Goal: Contribute content

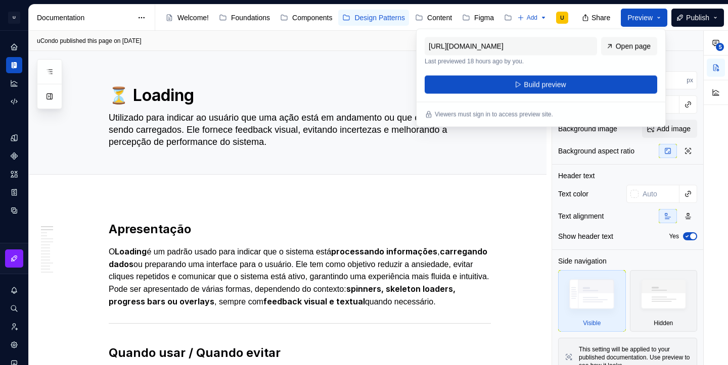
click at [320, 47] on div "uCondo published this page on [DATE] Open page" at bounding box center [287, 41] width 517 height 20
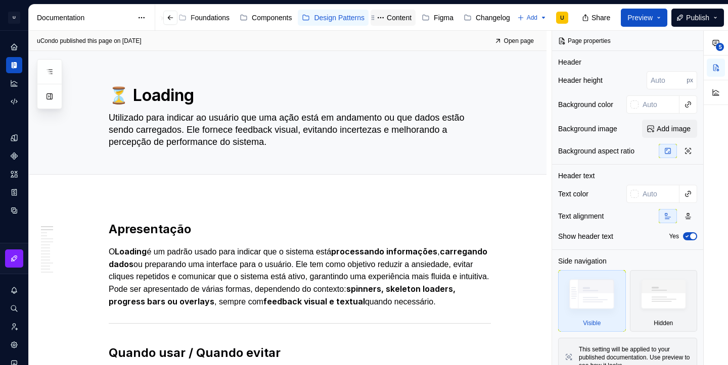
scroll to position [0, 59]
click at [483, 24] on div "Changelog" at bounding box center [486, 18] width 55 height 16
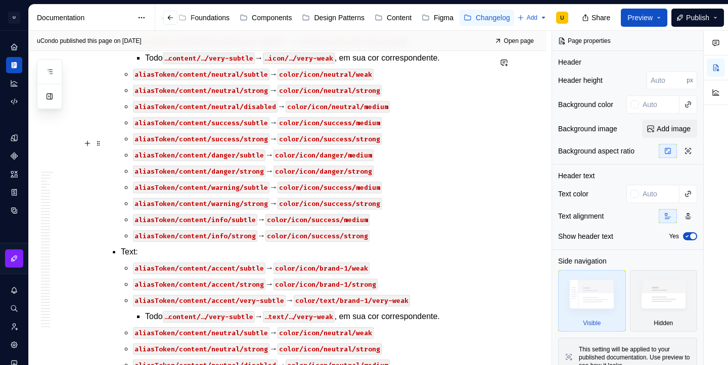
scroll to position [18513, 0]
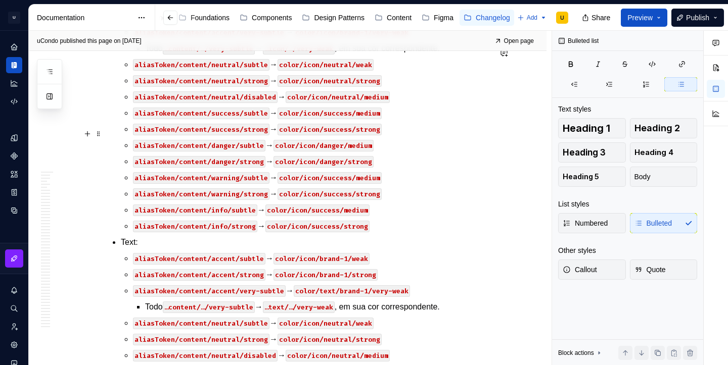
type textarea "*"
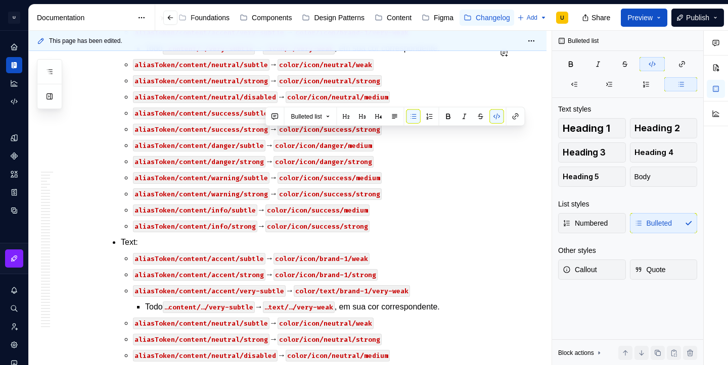
copy code "weakeast"
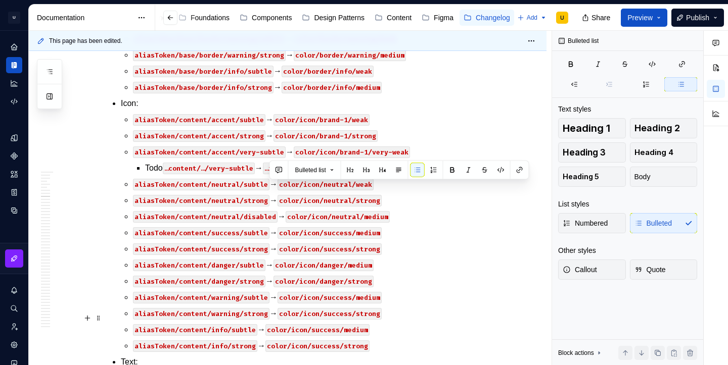
scroll to position [18457, 0]
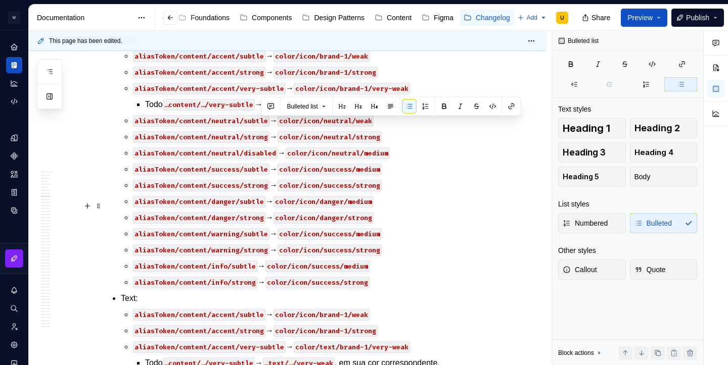
drag, startPoint x: 296, startPoint y: 71, endPoint x: 261, endPoint y: 190, distance: 124.4
drag, startPoint x: 262, startPoint y: 126, endPoint x: 297, endPoint y: 125, distance: 34.9
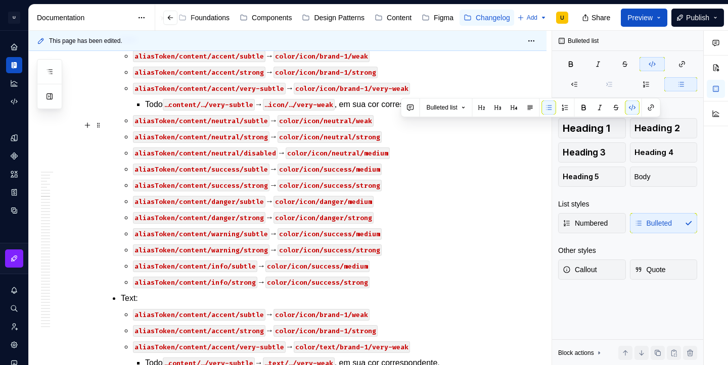
drag, startPoint x: 398, startPoint y: 125, endPoint x: 435, endPoint y: 125, distance: 36.4
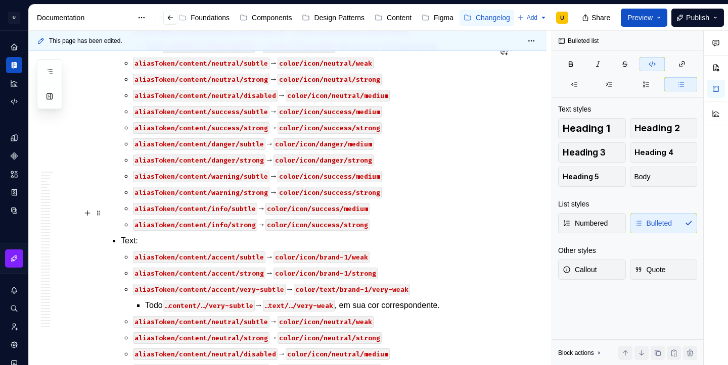
scroll to position [18517, 0]
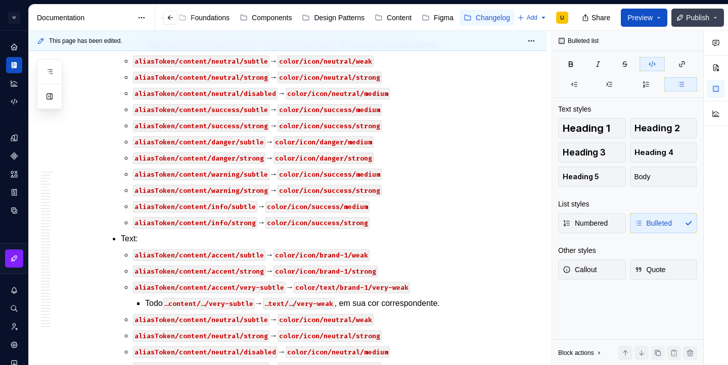
click at [688, 24] on button "Publish" at bounding box center [697, 18] width 53 height 18
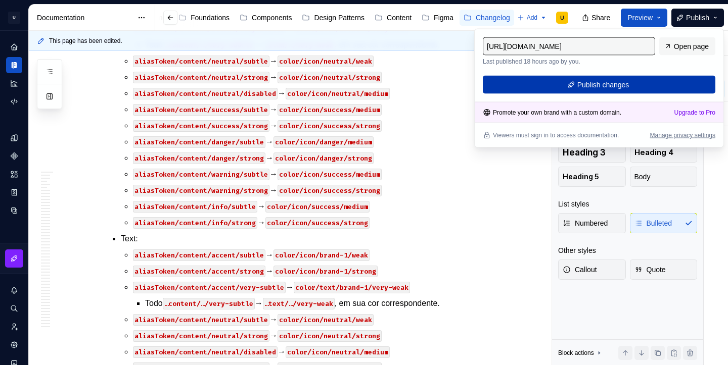
click at [631, 88] on button "Publish changes" at bounding box center [599, 85] width 232 height 18
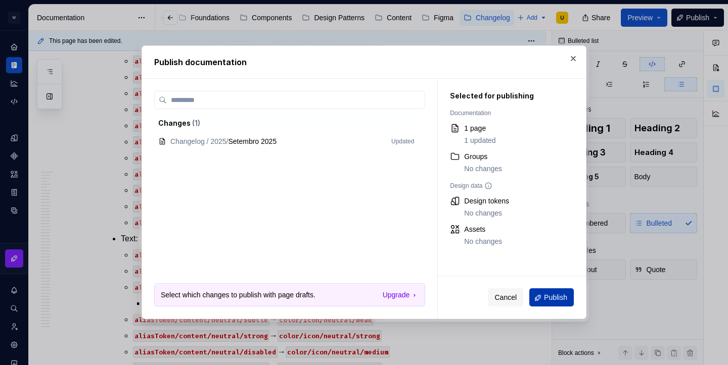
click at [556, 293] on span "Publish" at bounding box center [555, 298] width 23 height 10
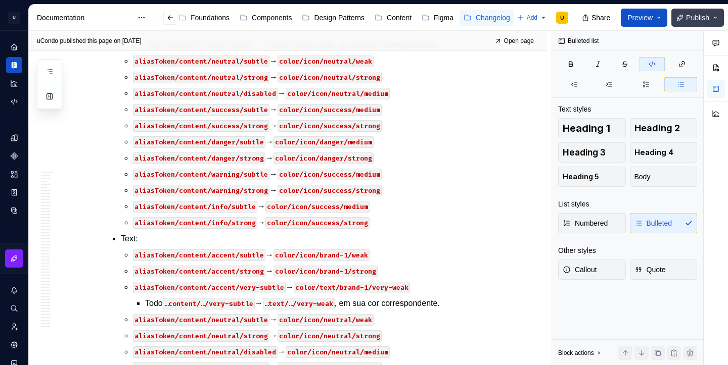
click at [695, 24] on button "Publish" at bounding box center [697, 18] width 53 height 18
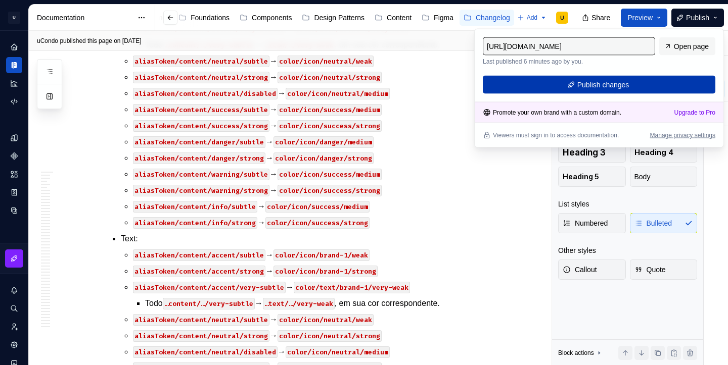
click at [633, 89] on button "Publish changes" at bounding box center [599, 85] width 232 height 18
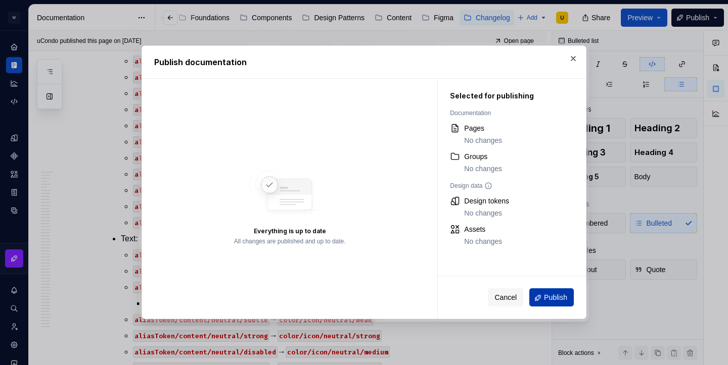
click at [543, 305] on button "Publish" at bounding box center [551, 298] width 44 height 18
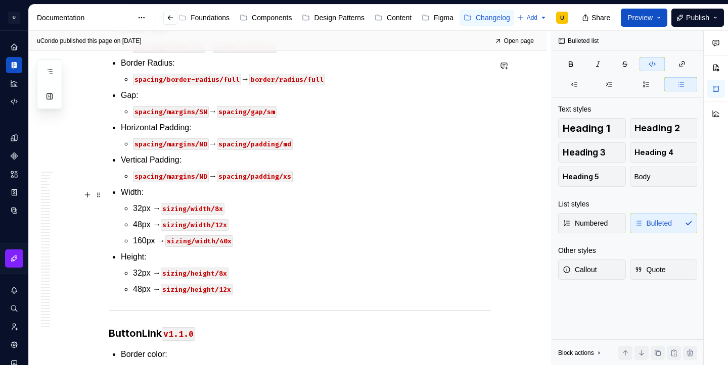
scroll to position [21730, 0]
type textarea "*"
